Goal: Task Accomplishment & Management: Manage account settings

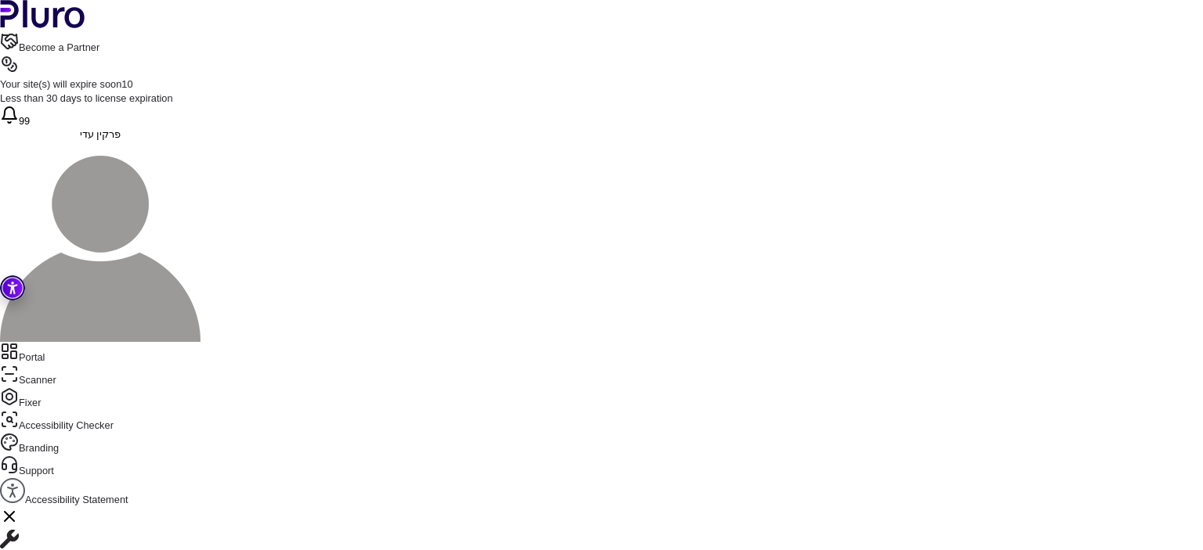
paste input "*"
drag, startPoint x: 526, startPoint y: 161, endPoint x: 442, endPoint y: 149, distance: 85.4
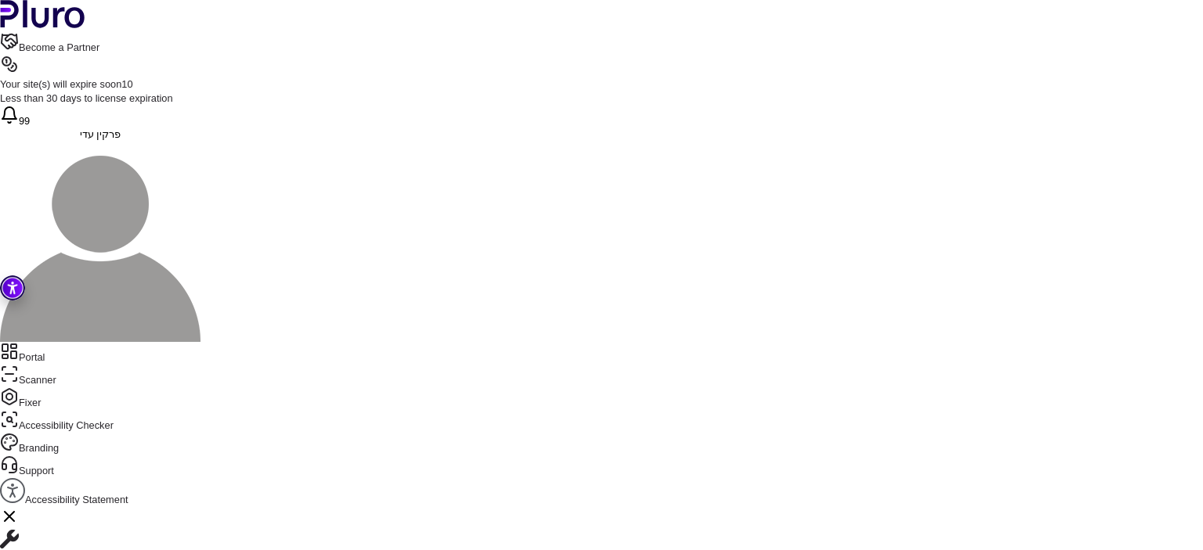
type input "**********"
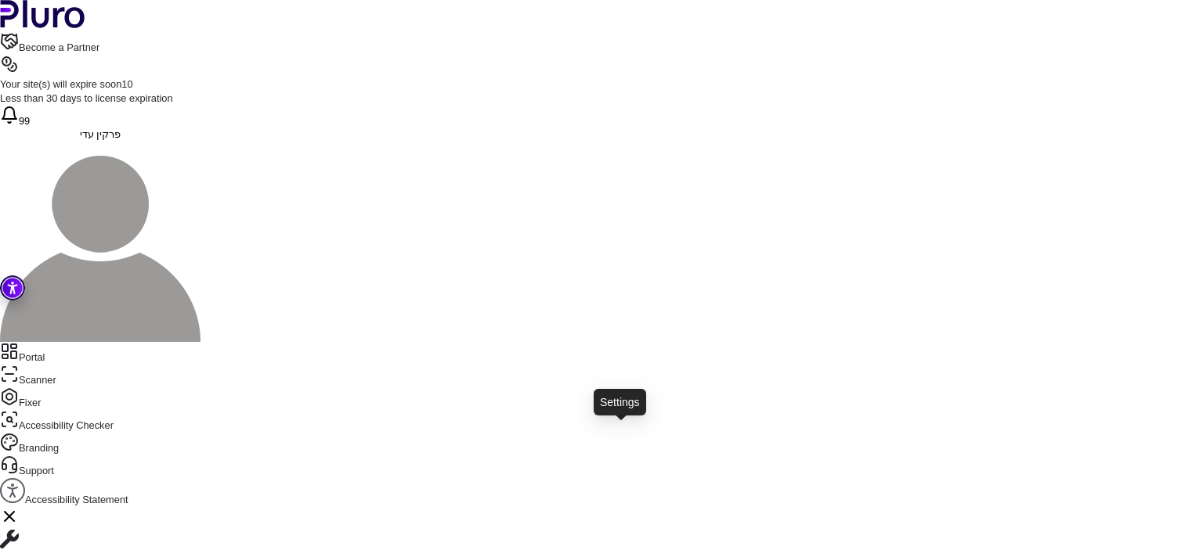
type input "***"
